Goal: Task Accomplishment & Management: Use online tool/utility

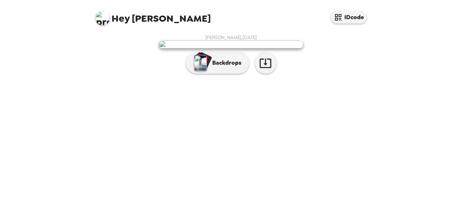
scroll to position [59, 0]
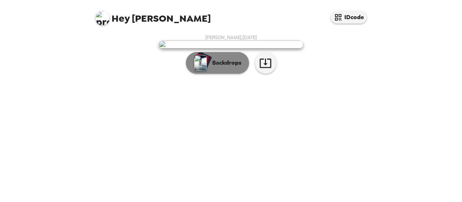
click at [233, 67] on p "Backdrops" at bounding box center [225, 63] width 33 height 9
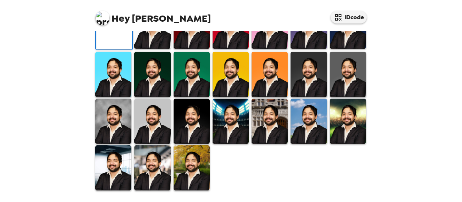
scroll to position [236, 0]
click at [190, 165] on img at bounding box center [192, 167] width 36 height 45
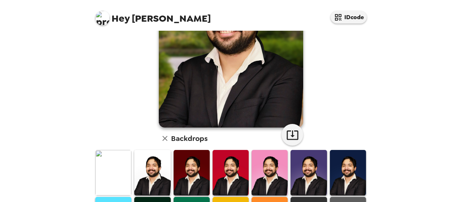
scroll to position [93, 0]
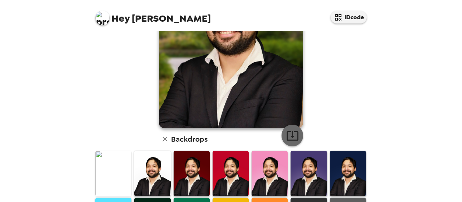
click at [292, 135] on icon "button" at bounding box center [292, 135] width 13 height 13
